Goal: Complete application form

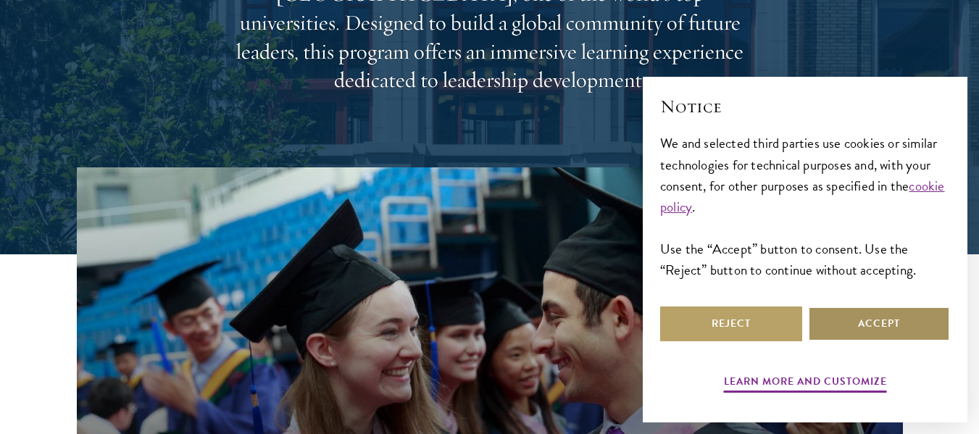
click at [898, 324] on button "Accept" at bounding box center [879, 324] width 142 height 35
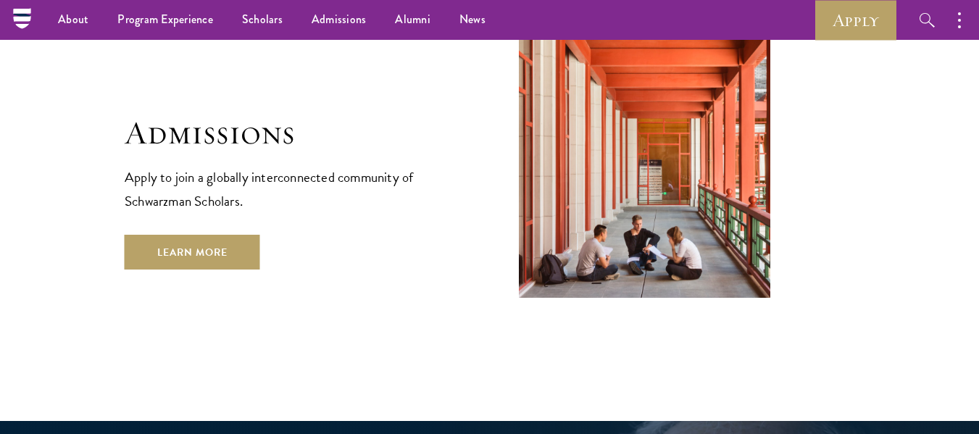
scroll to position [2319, 0]
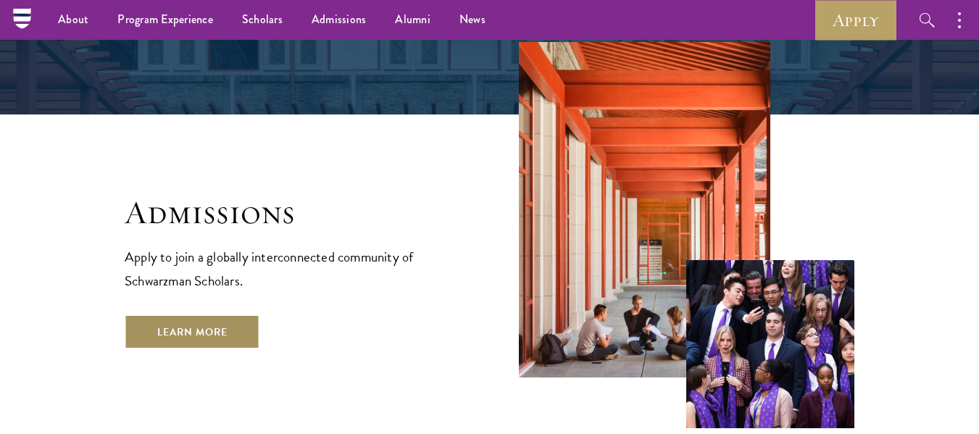
click at [174, 315] on link "Learn More" at bounding box center [193, 332] width 136 height 35
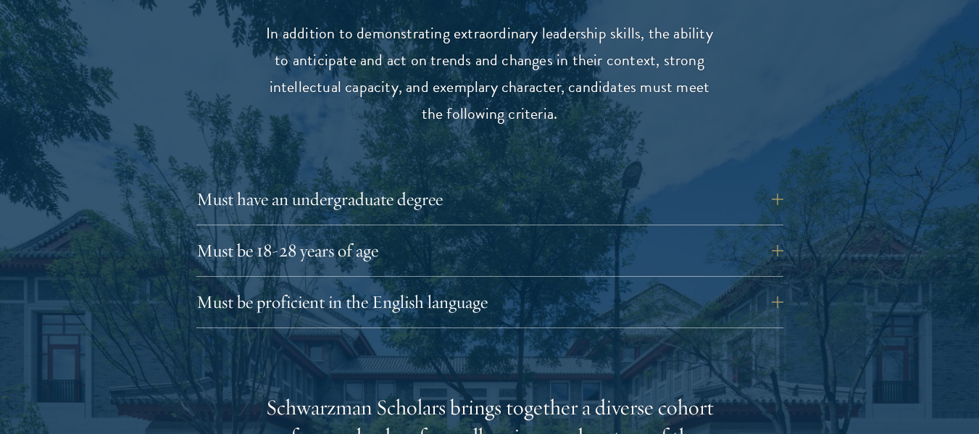
scroll to position [2029, 0]
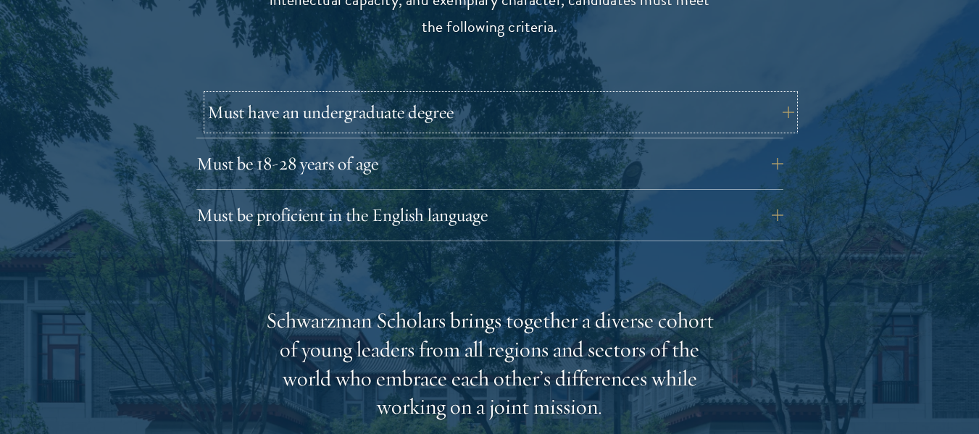
click at [396, 95] on button "Must have an undergraduate degree" at bounding box center [500, 112] width 587 height 35
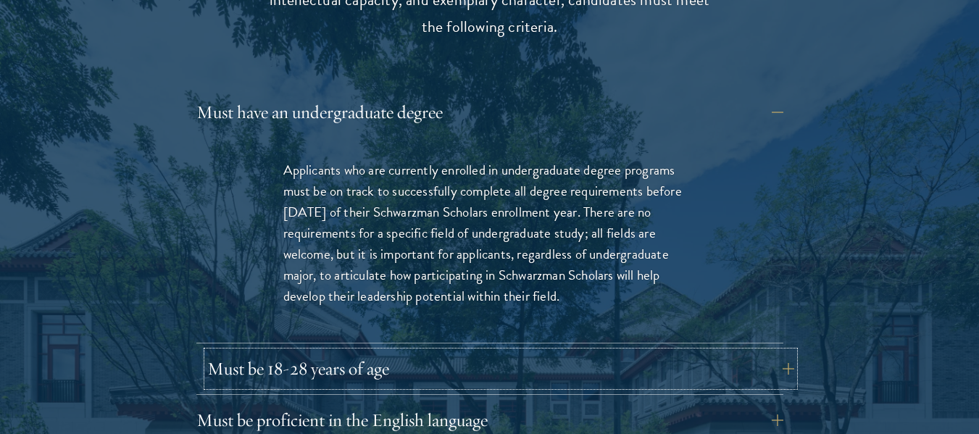
click at [300, 352] on button "Must be 18-28 years of age" at bounding box center [500, 369] width 587 height 35
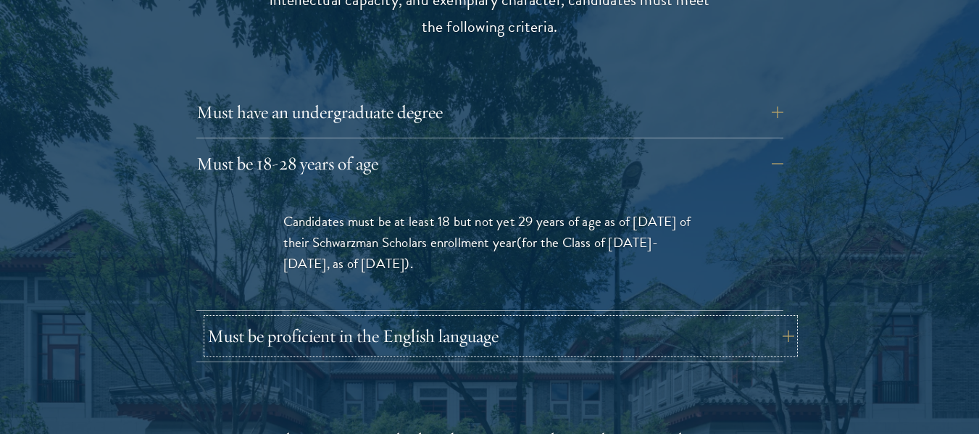
click at [294, 319] on button "Must be proficient in the English language" at bounding box center [500, 336] width 587 height 35
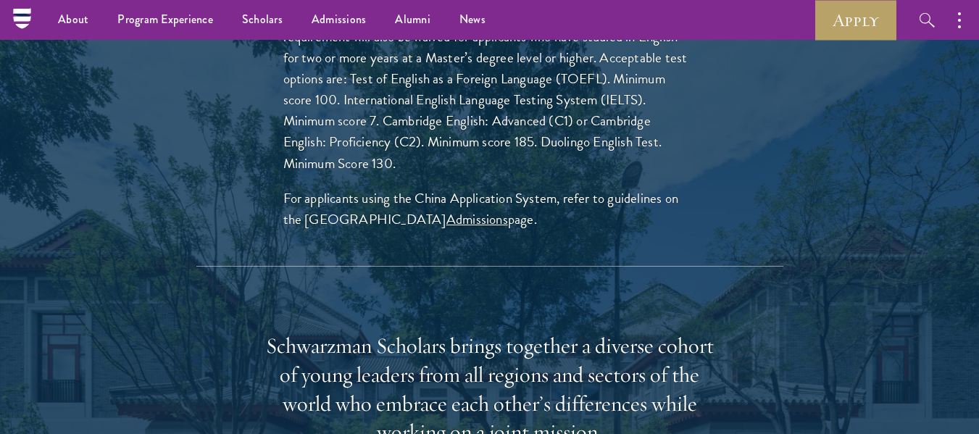
scroll to position [1957, 0]
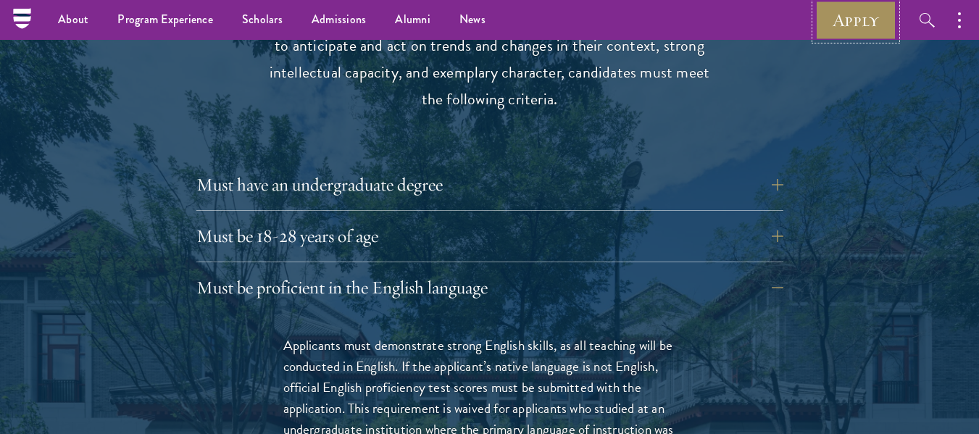
click at [847, 23] on link "Apply" at bounding box center [855, 20] width 81 height 40
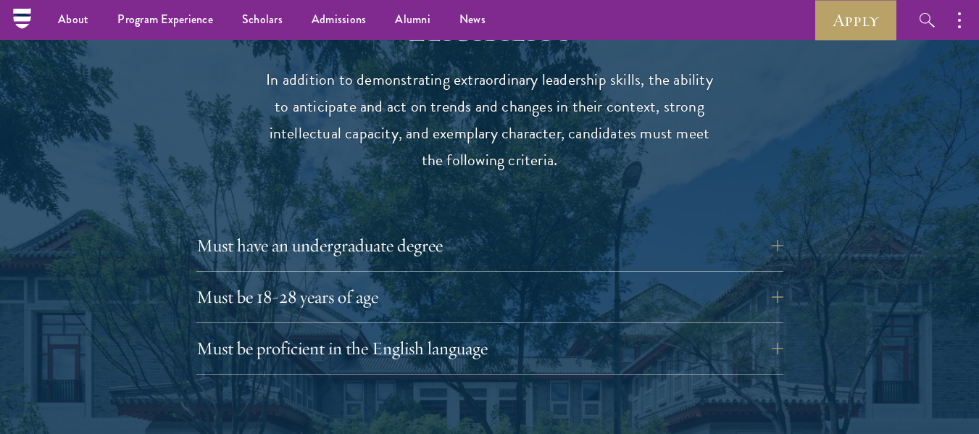
scroll to position [1885, 0]
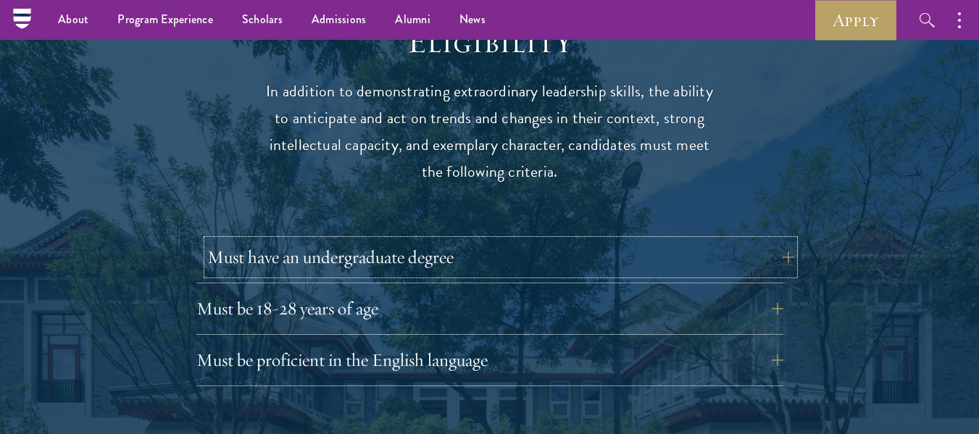
click at [505, 240] on button "Must have an undergraduate degree" at bounding box center [500, 257] width 587 height 35
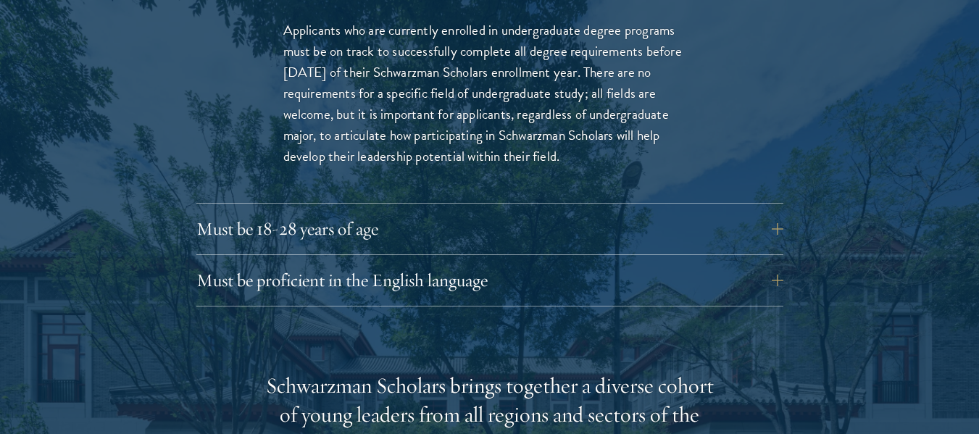
scroll to position [2174, 0]
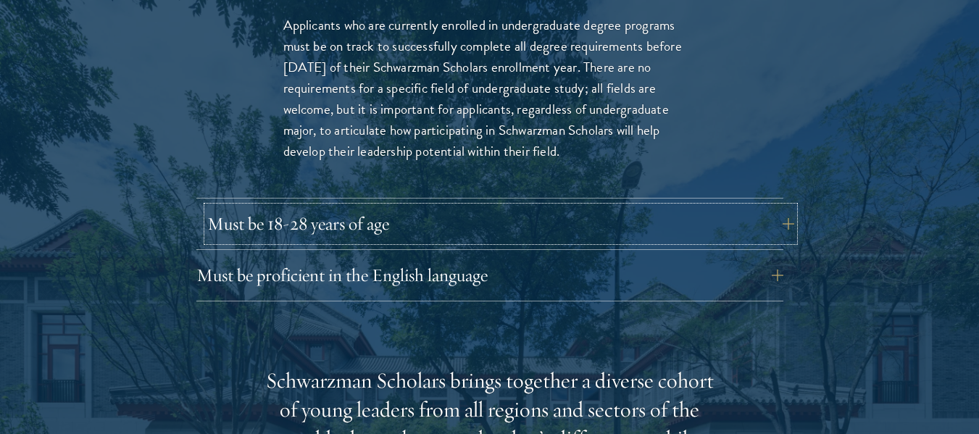
click at [379, 207] on button "Must be 18-28 years of age" at bounding box center [500, 224] width 587 height 35
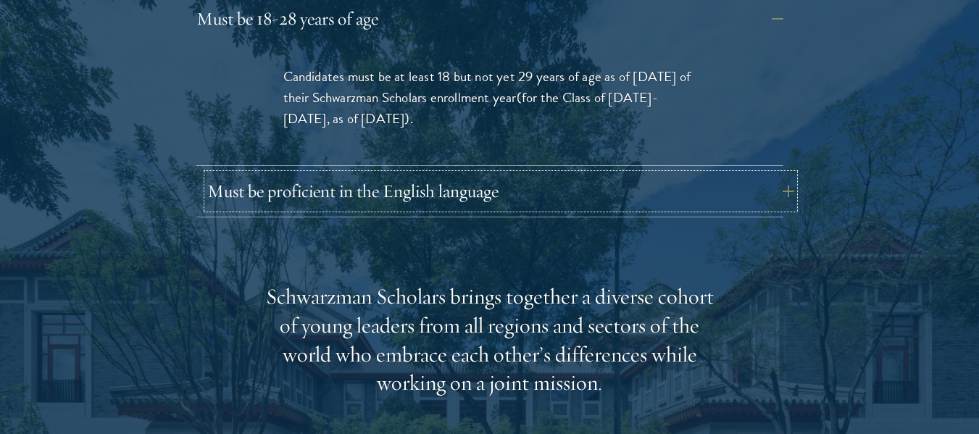
click at [395, 174] on button "Must be proficient in the English language" at bounding box center [500, 191] width 587 height 35
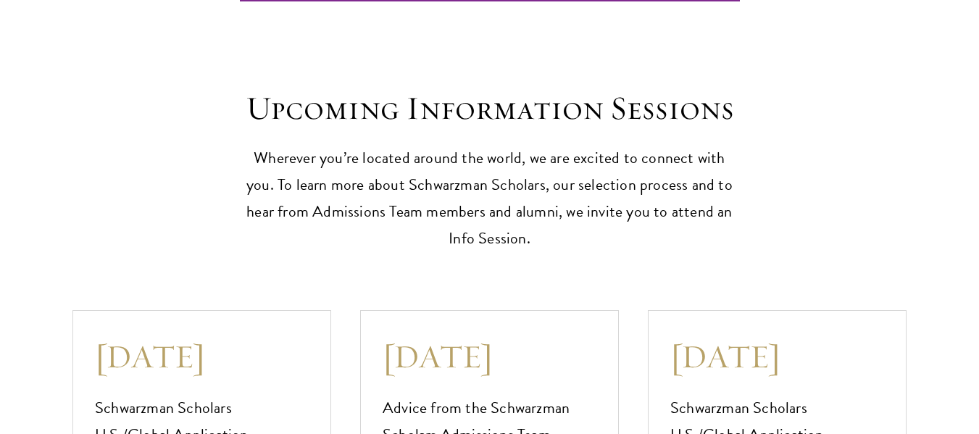
scroll to position [4276, 0]
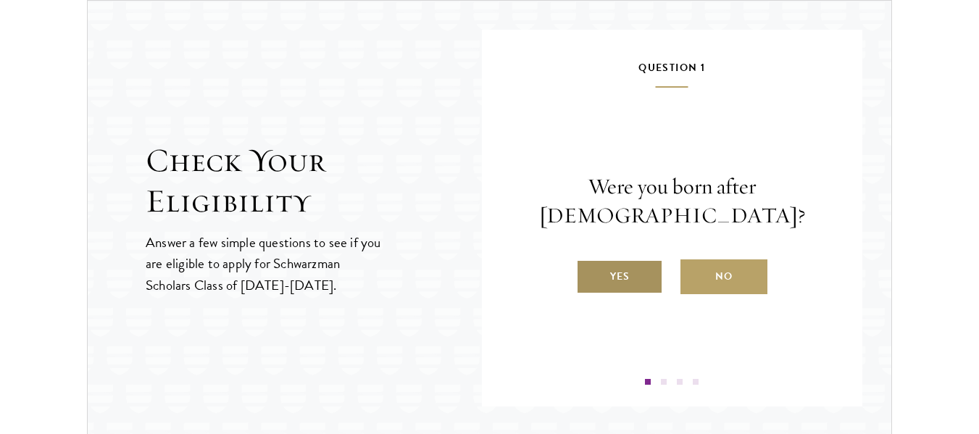
click at [603, 269] on label "Yes" at bounding box center [619, 276] width 87 height 35
click at [589, 269] on input "Yes" at bounding box center [582, 267] width 13 height 13
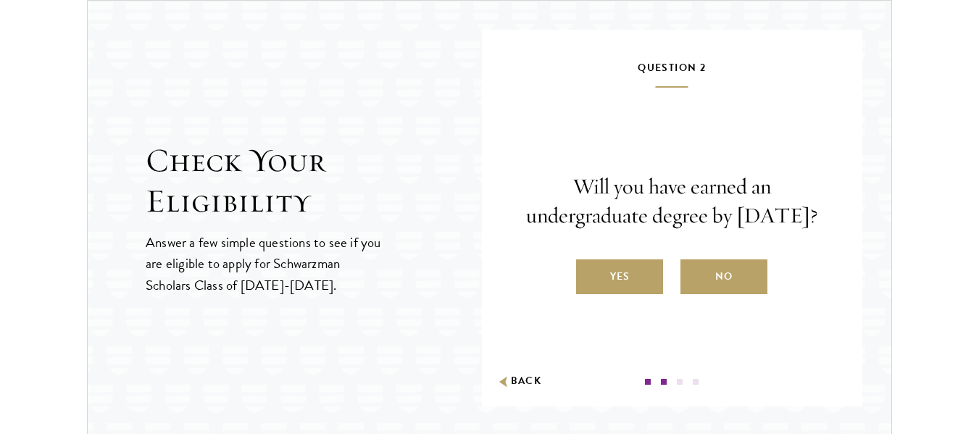
drag, startPoint x: 568, startPoint y: 168, endPoint x: 755, endPoint y: 226, distance: 196.5
click at [755, 226] on p "Will you have earned an undergraduate degree by [DATE]?" at bounding box center [672, 202] width 294 height 58
drag, startPoint x: 899, startPoint y: 148, endPoint x: 888, endPoint y: 157, distance: 14.4
click at [899, 149] on div "Check Your Eligibility Answer a few simple questions to see if you are eligible…" at bounding box center [489, 218] width 834 height 436
click at [641, 294] on label "Yes" at bounding box center [619, 276] width 87 height 35
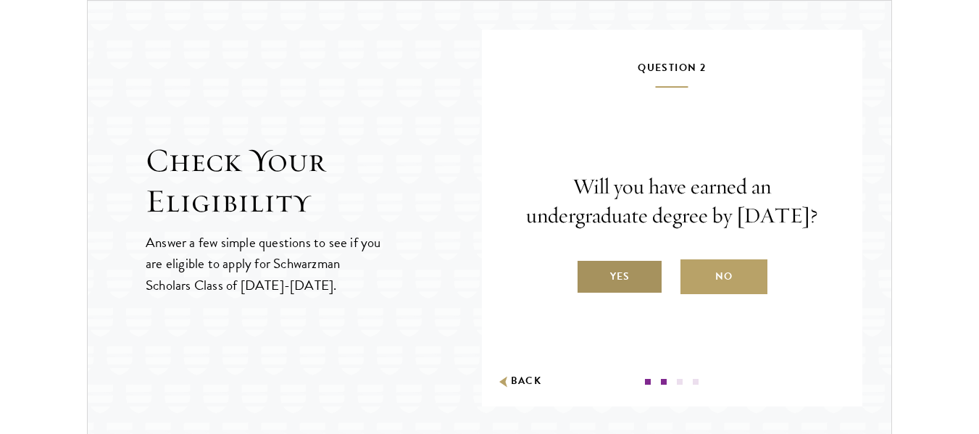
click at [589, 274] on input "Yes" at bounding box center [582, 267] width 13 height 13
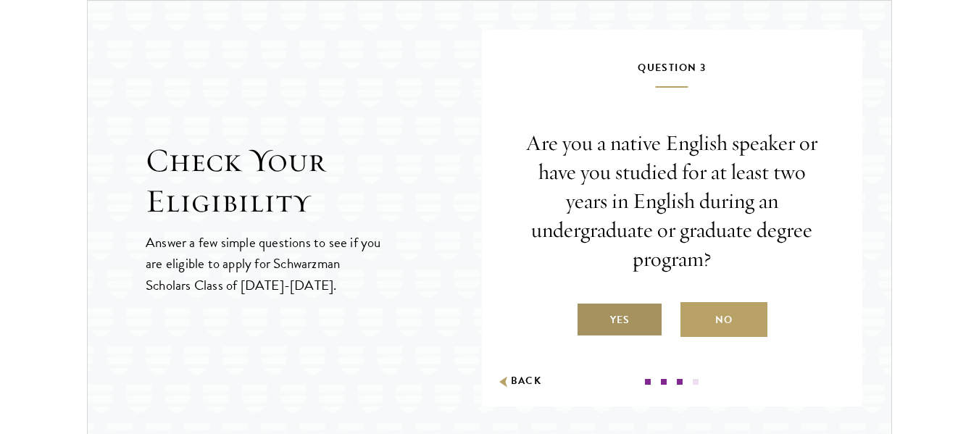
click at [610, 306] on label "Yes" at bounding box center [619, 319] width 87 height 35
click at [589, 306] on input "Yes" at bounding box center [582, 310] width 13 height 13
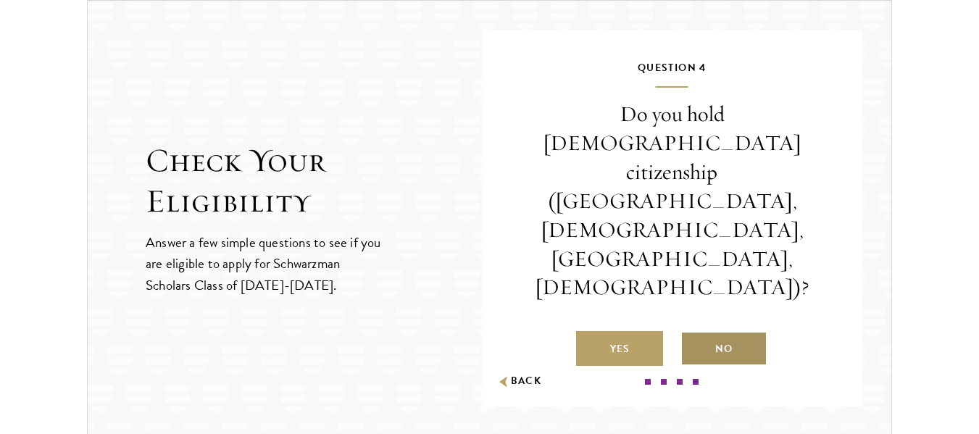
click at [743, 331] on label "No" at bounding box center [724, 348] width 87 height 35
click at [694, 333] on input "No" at bounding box center [687, 339] width 13 height 13
